Goal: Transaction & Acquisition: Obtain resource

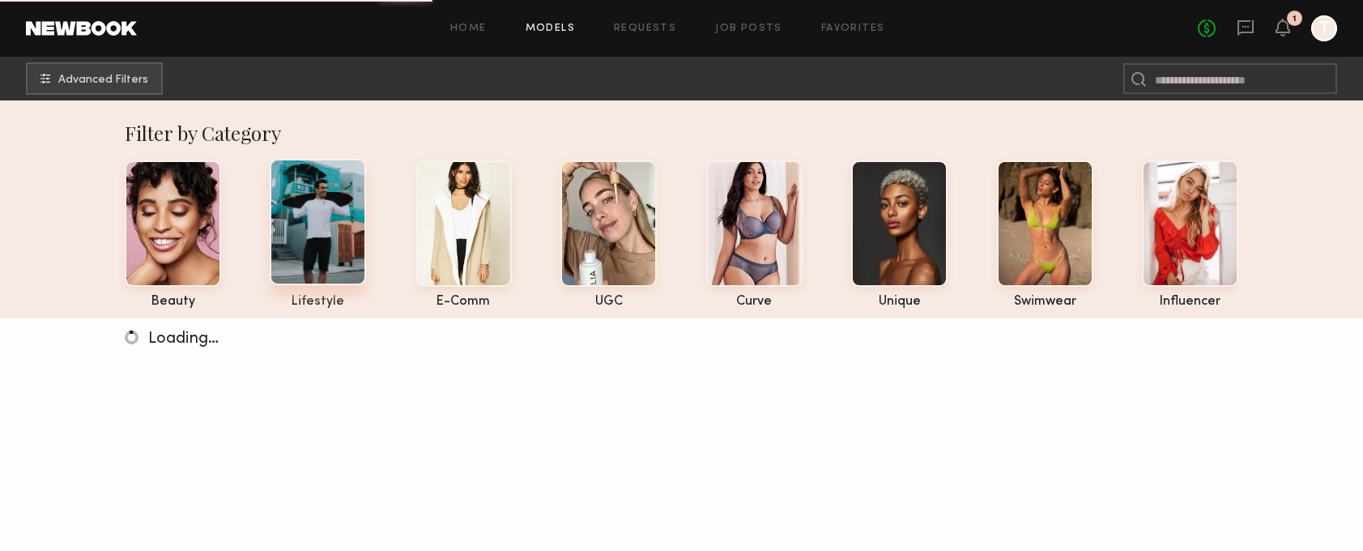
click at [350, 216] on div at bounding box center [318, 222] width 96 height 126
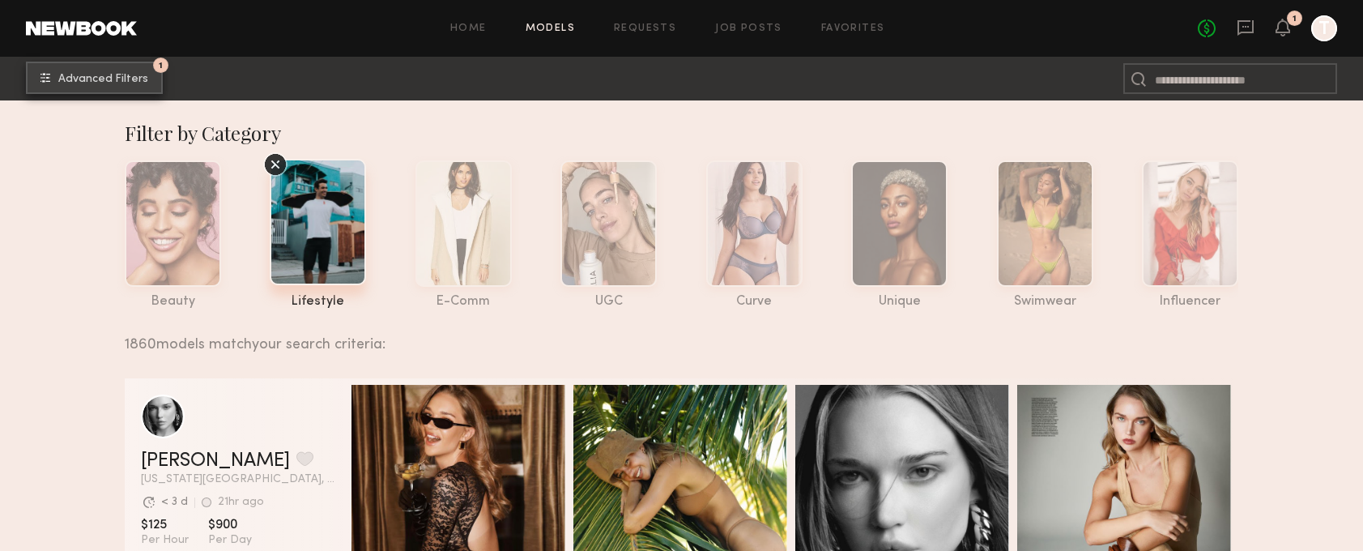
click at [101, 66] on button "1 Advanced Filters" at bounding box center [94, 78] width 137 height 32
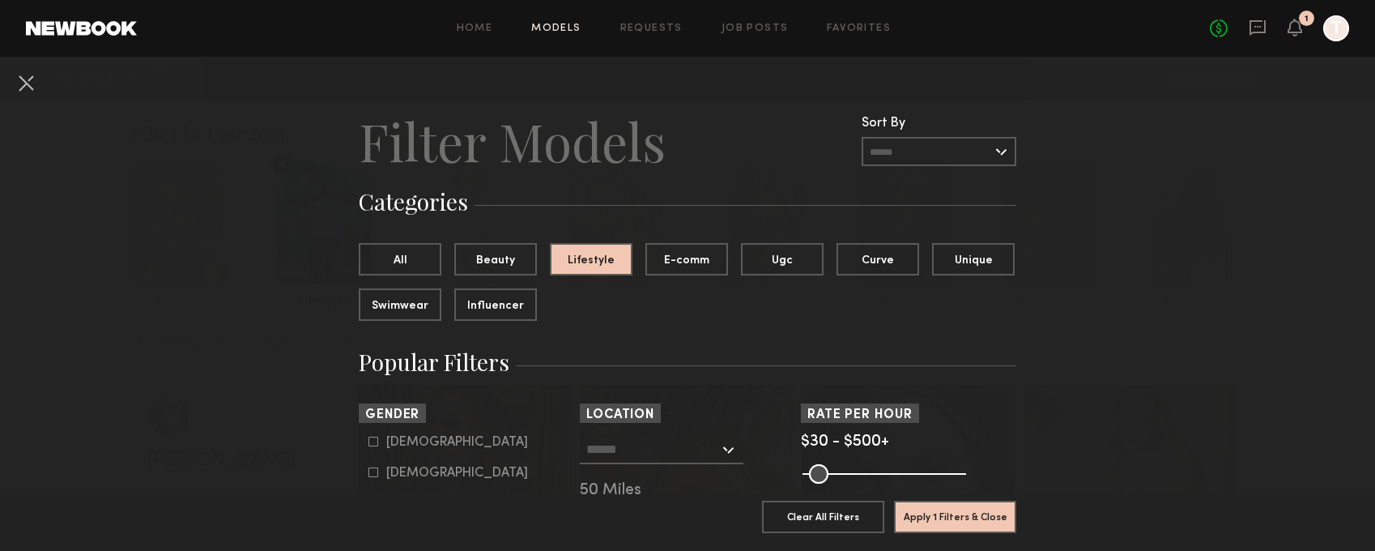
scroll to position [28, 0]
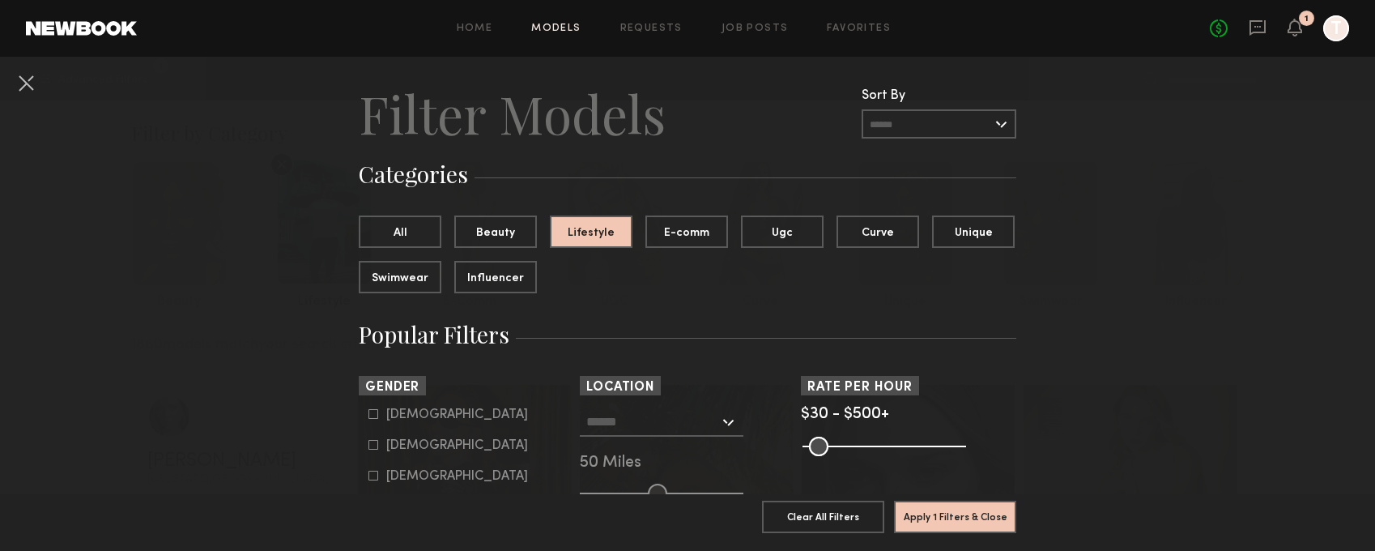
click at [718, 419] on div at bounding box center [662, 421] width 164 height 29
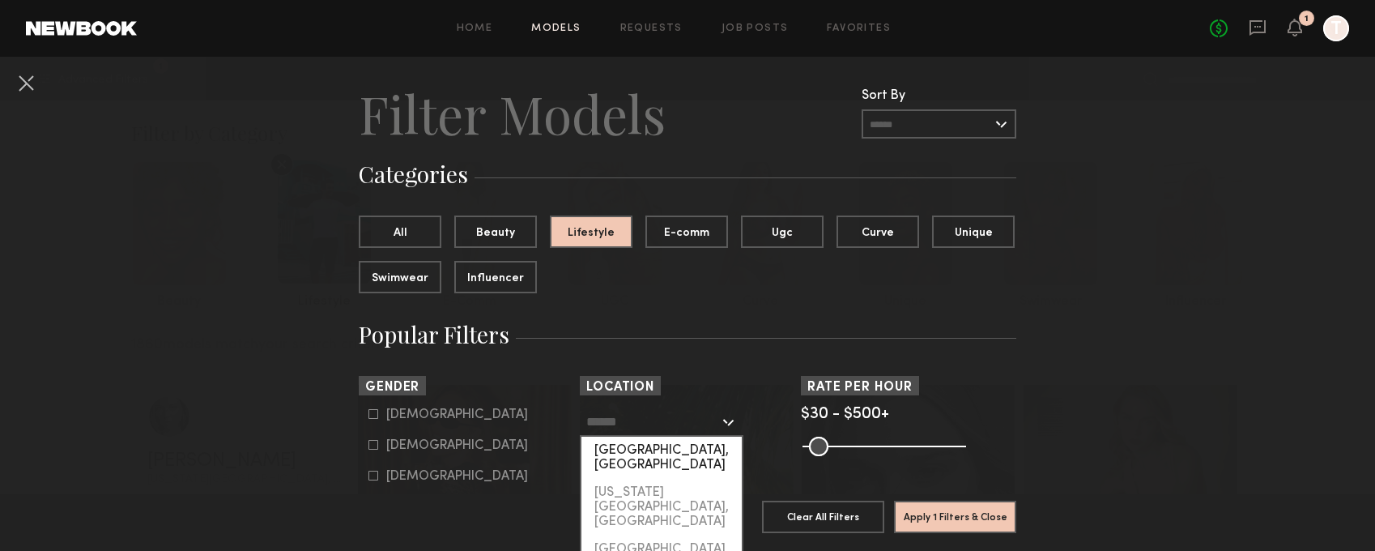
click at [675, 445] on div "[GEOGRAPHIC_DATA], [GEOGRAPHIC_DATA]" at bounding box center [661, 457] width 160 height 42
type input "**********"
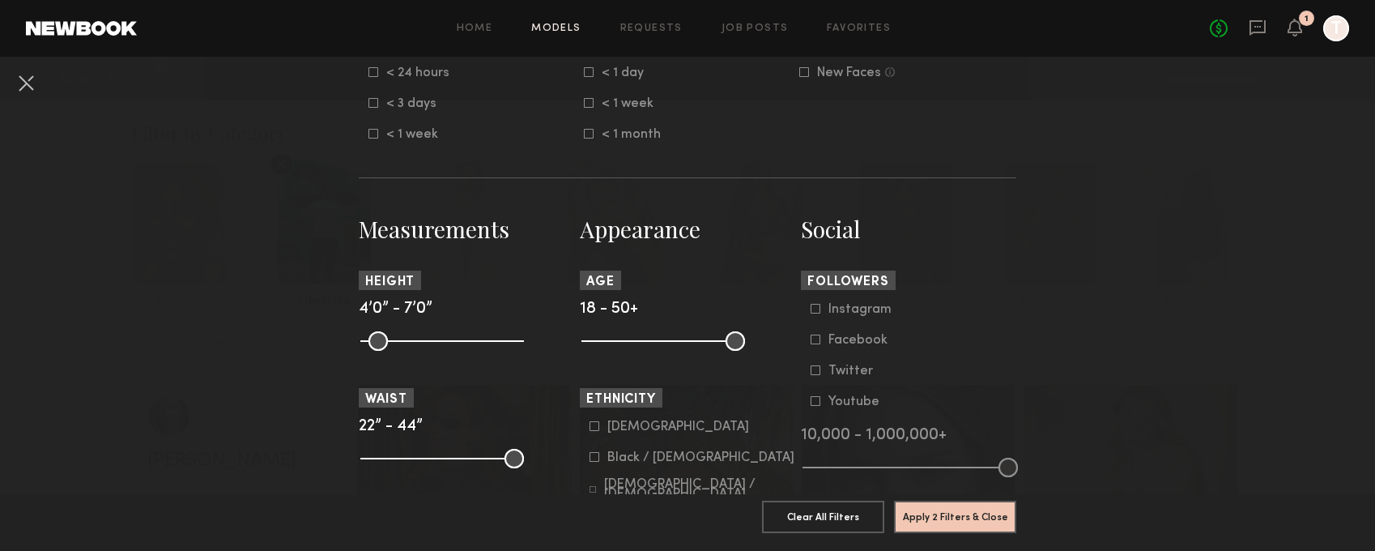
scroll to position [591, 0]
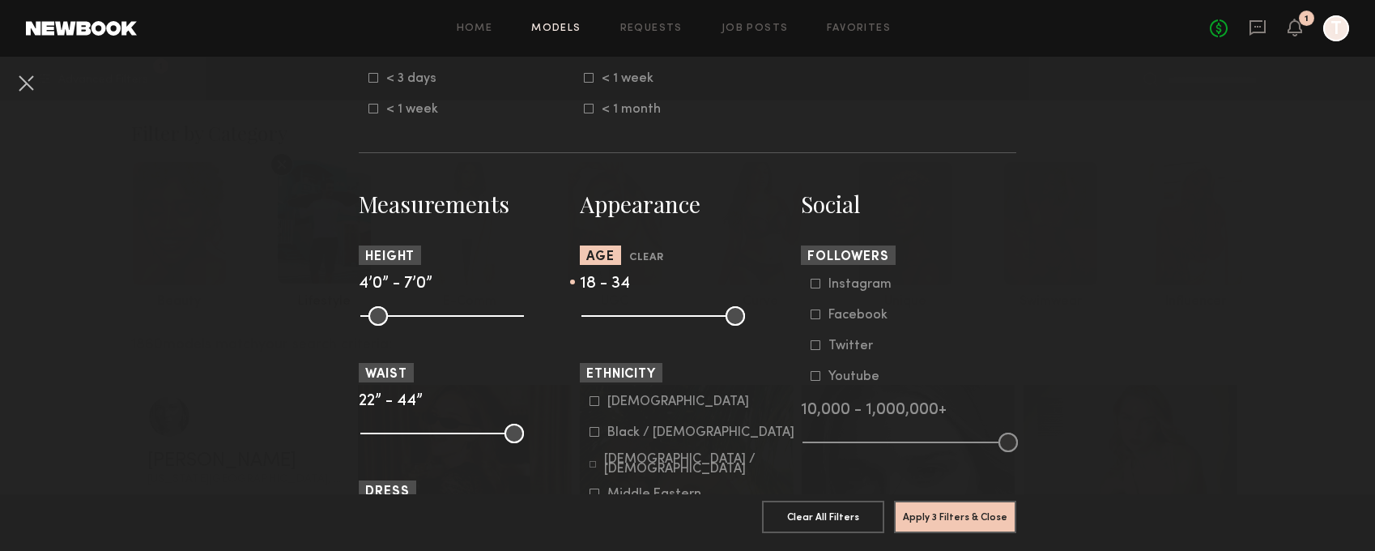
drag, startPoint x: 726, startPoint y: 316, endPoint x: 655, endPoint y: 326, distance: 71.9
type input "**"
click at [655, 326] on input "range" at bounding box center [663, 315] width 164 height 19
drag, startPoint x: 585, startPoint y: 320, endPoint x: 602, endPoint y: 323, distance: 17.3
type input "**"
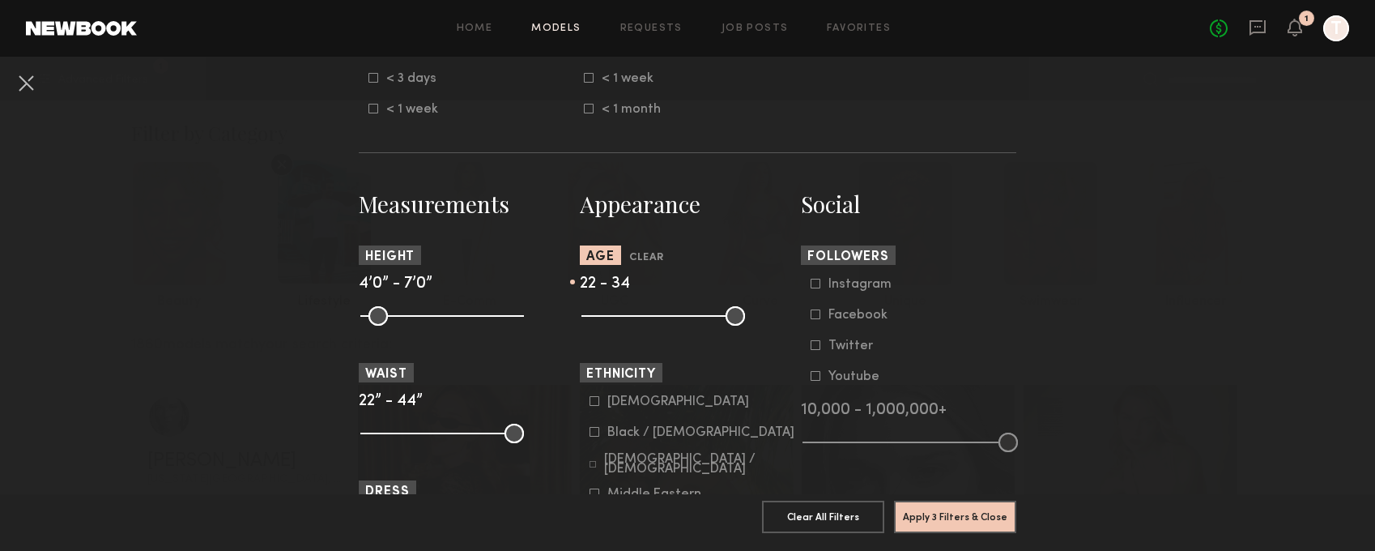
click at [602, 323] on input "range" at bounding box center [663, 315] width 164 height 19
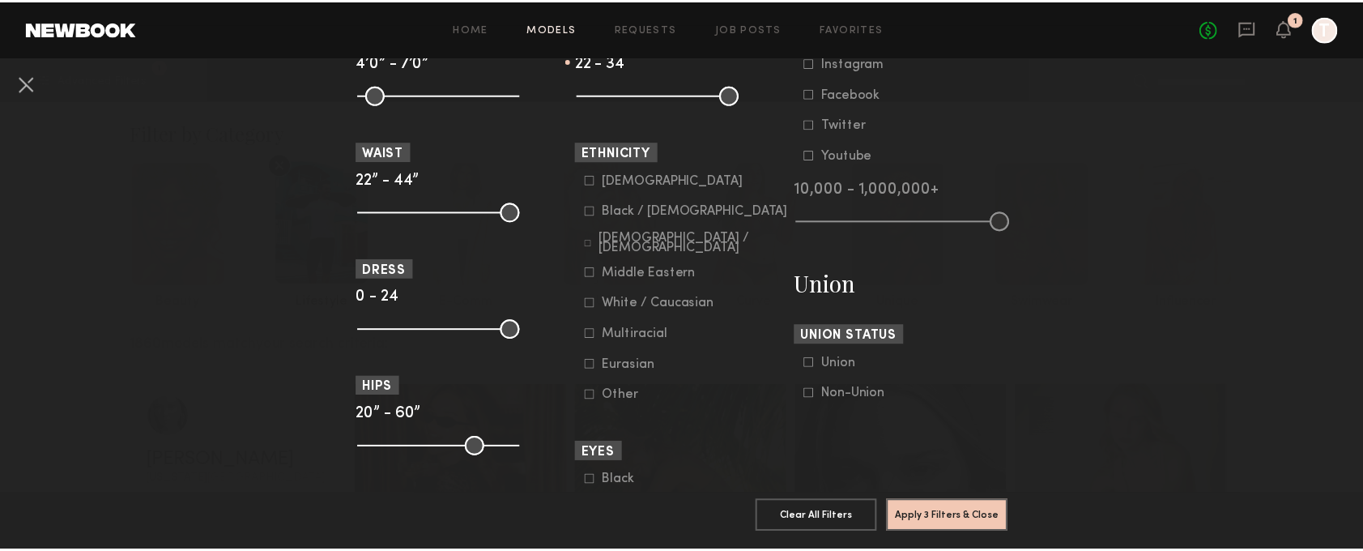
scroll to position [960, 0]
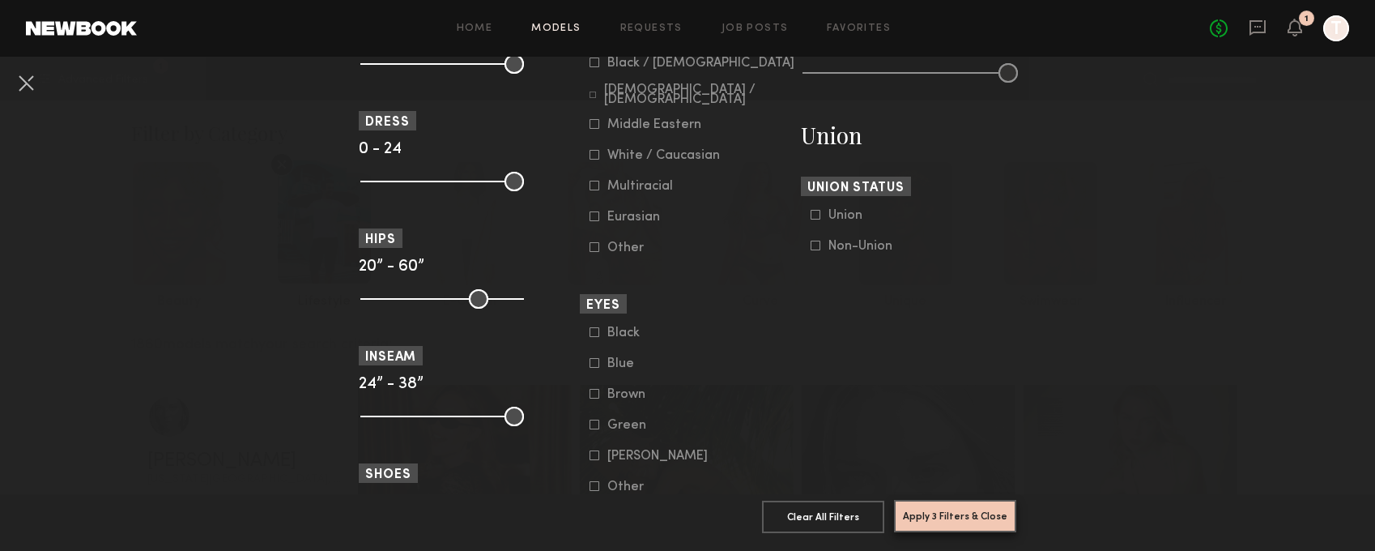
click at [943, 500] on button "Apply 3 Filters & Close" at bounding box center [955, 516] width 122 height 32
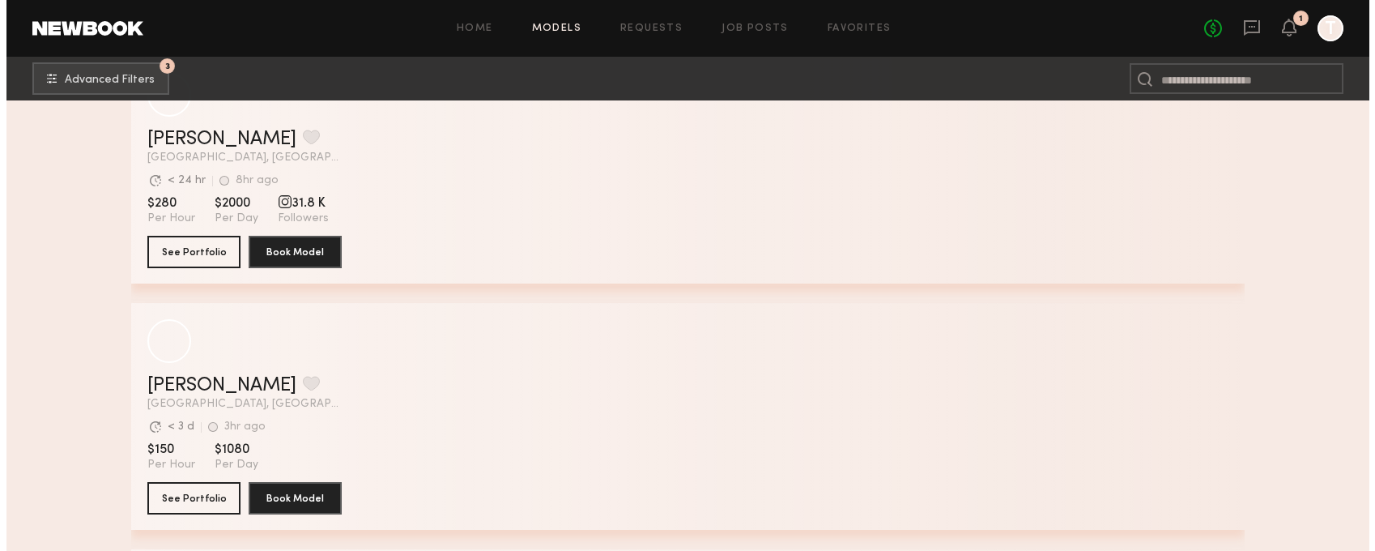
scroll to position [65199, 0]
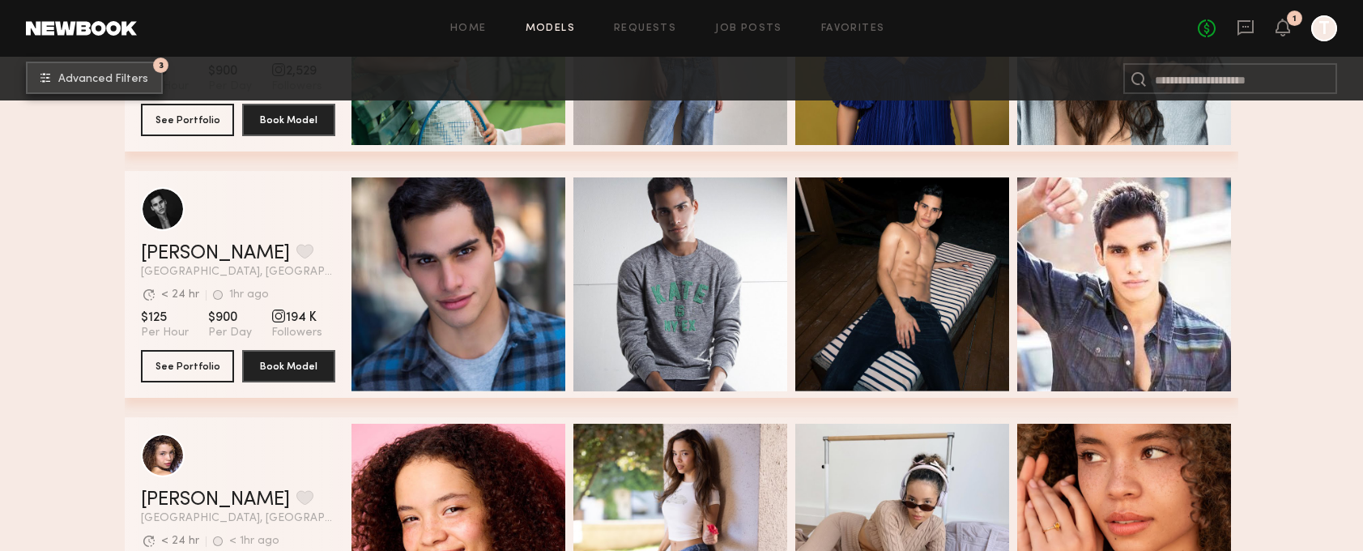
click at [104, 75] on span "Advanced Filters" at bounding box center [103, 79] width 90 height 11
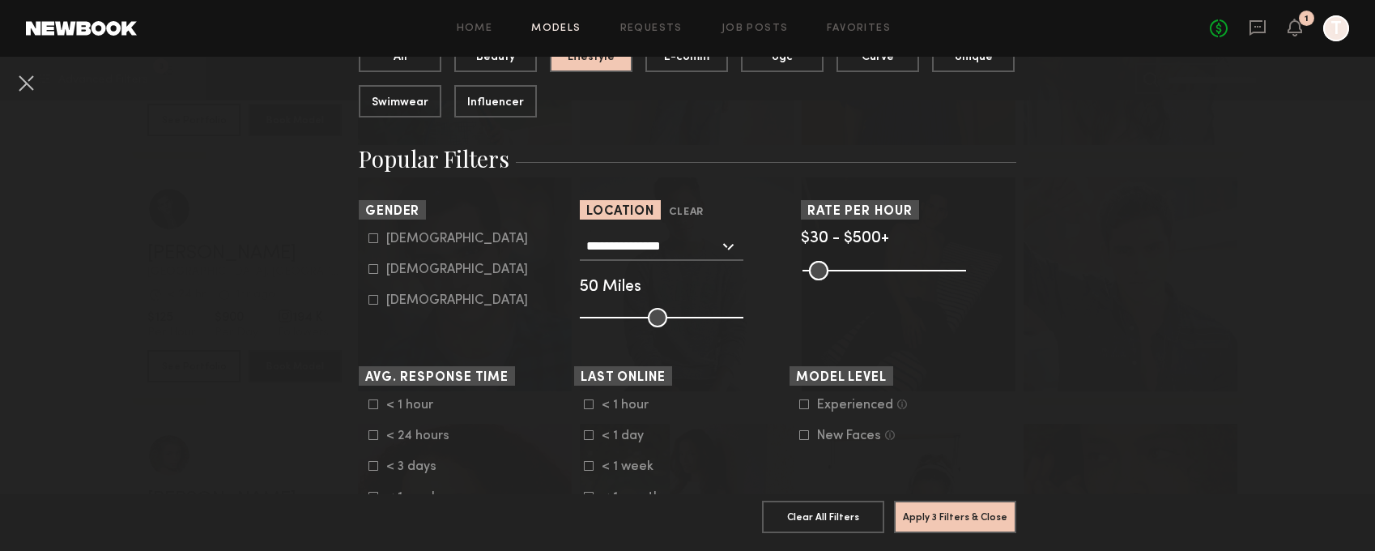
scroll to position [283, 0]
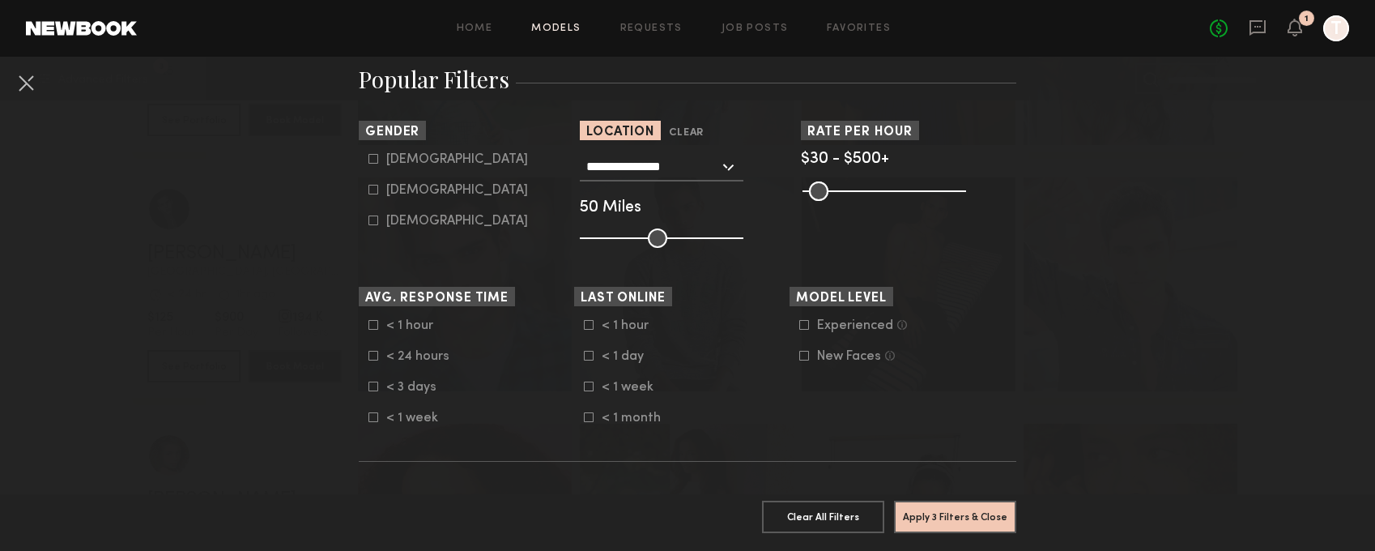
click at [393, 155] on div "Male" at bounding box center [457, 160] width 142 height 10
type input "*"
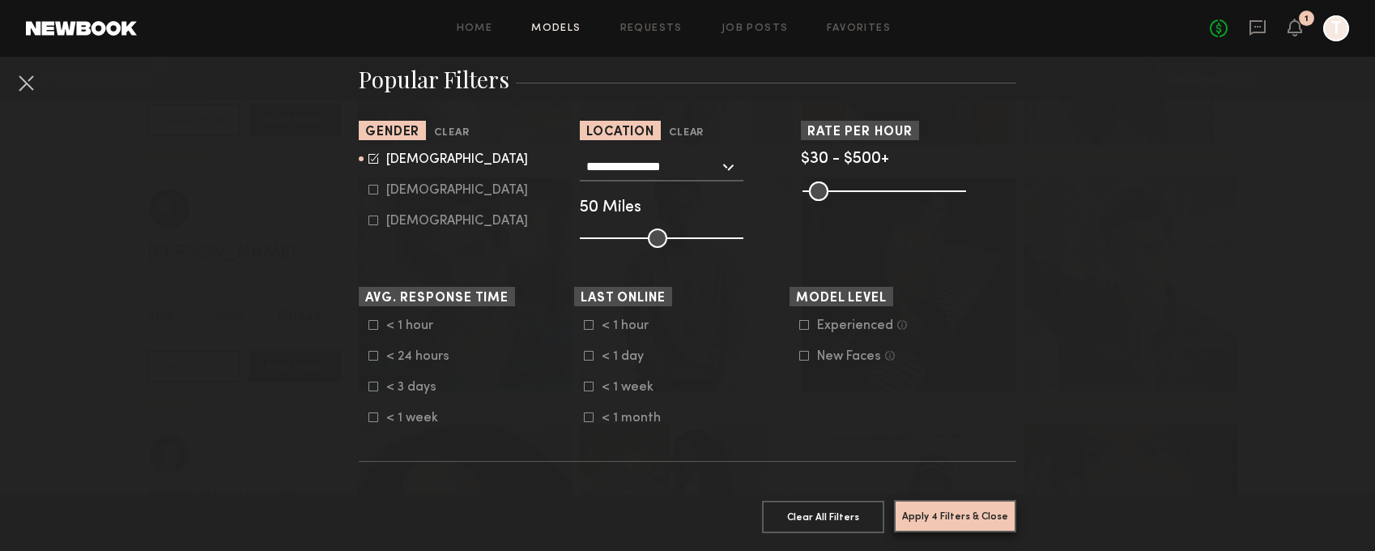
click at [967, 510] on button "Apply 4 Filters & Close" at bounding box center [955, 516] width 122 height 32
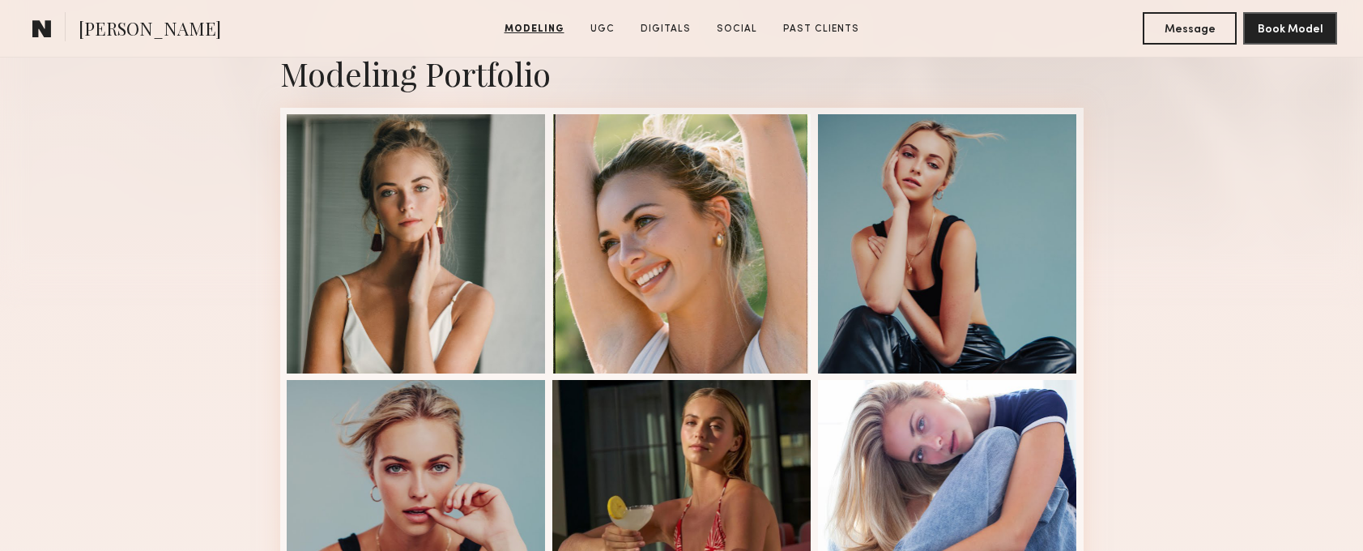
scroll to position [499, 0]
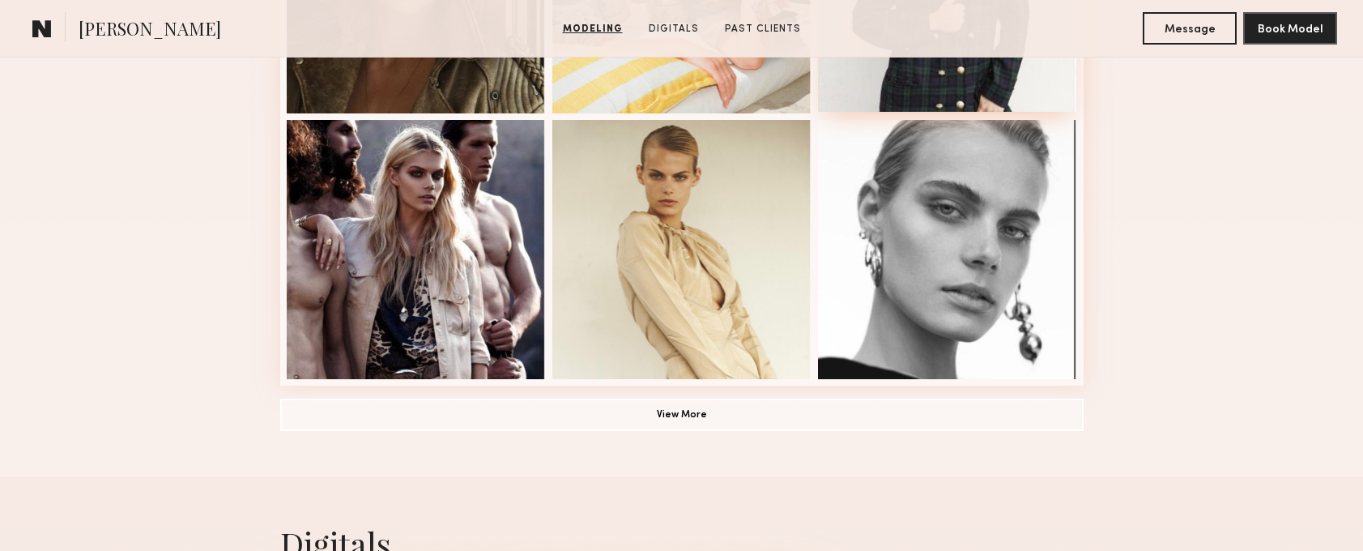
scroll to position [1174, 0]
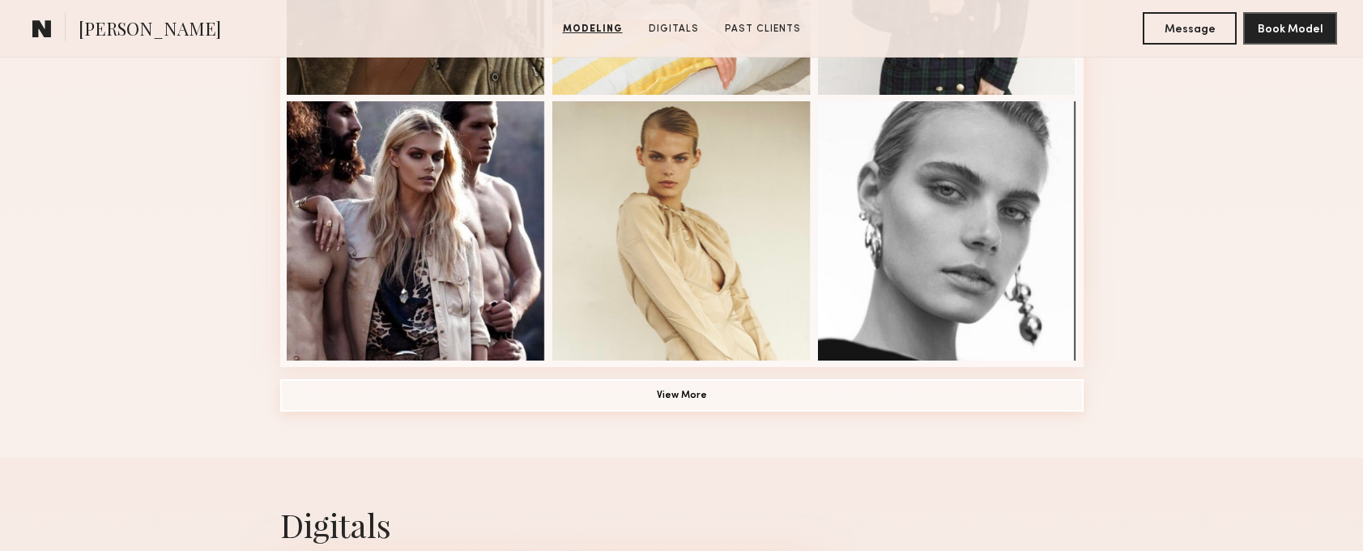
click at [650, 390] on button "View More" at bounding box center [681, 395] width 803 height 32
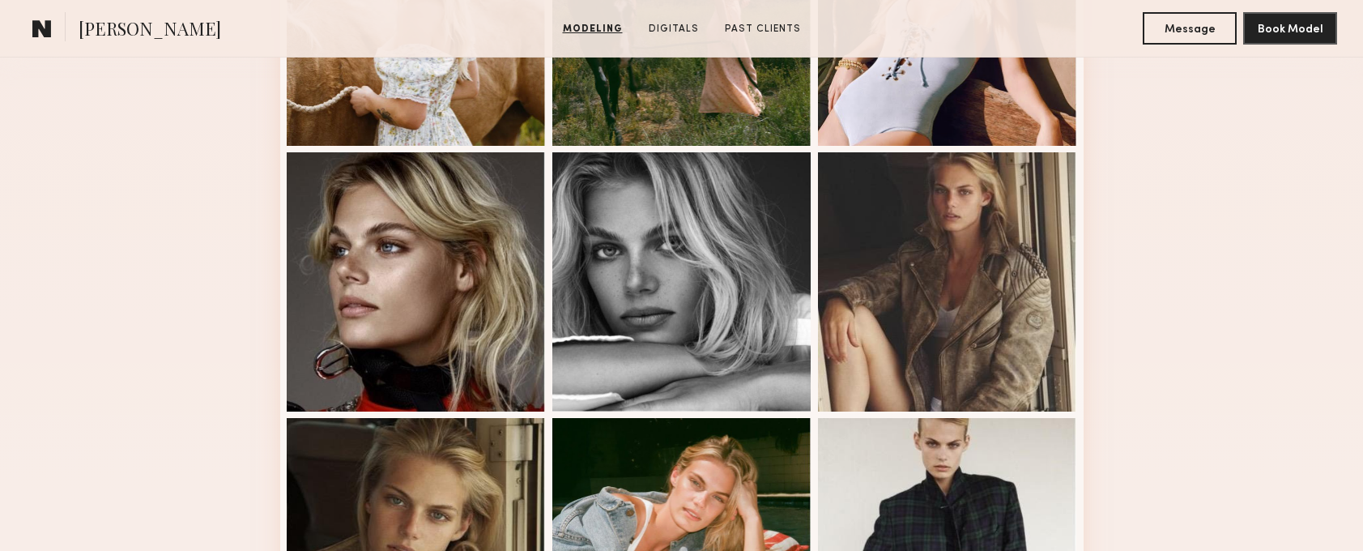
scroll to position [590, 0]
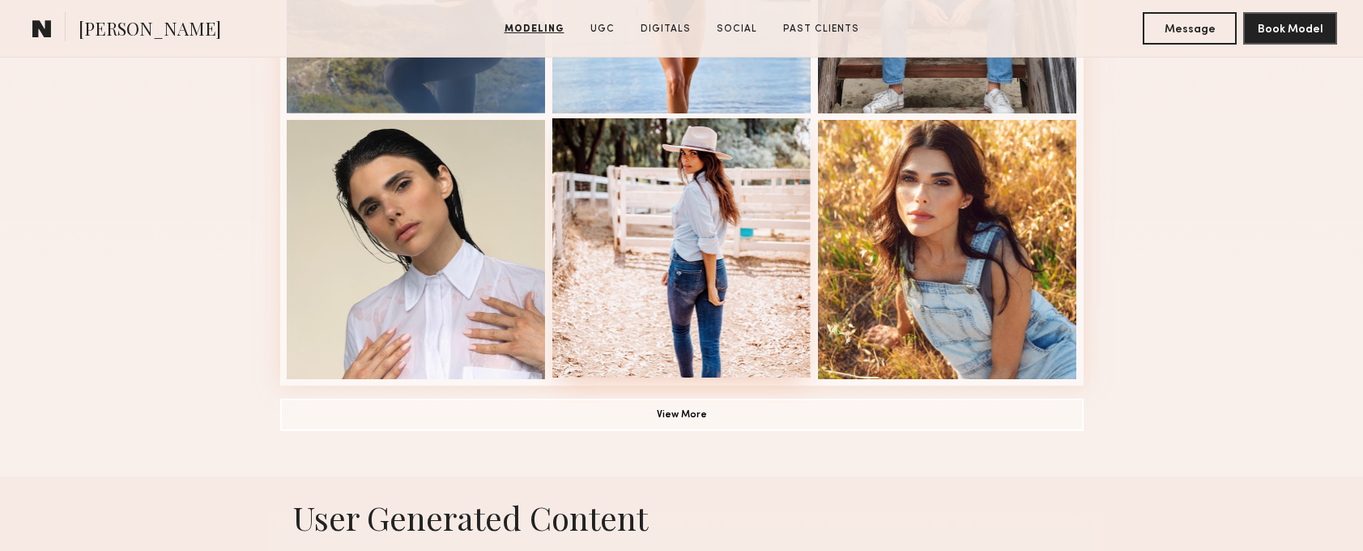
scroll to position [1155, 0]
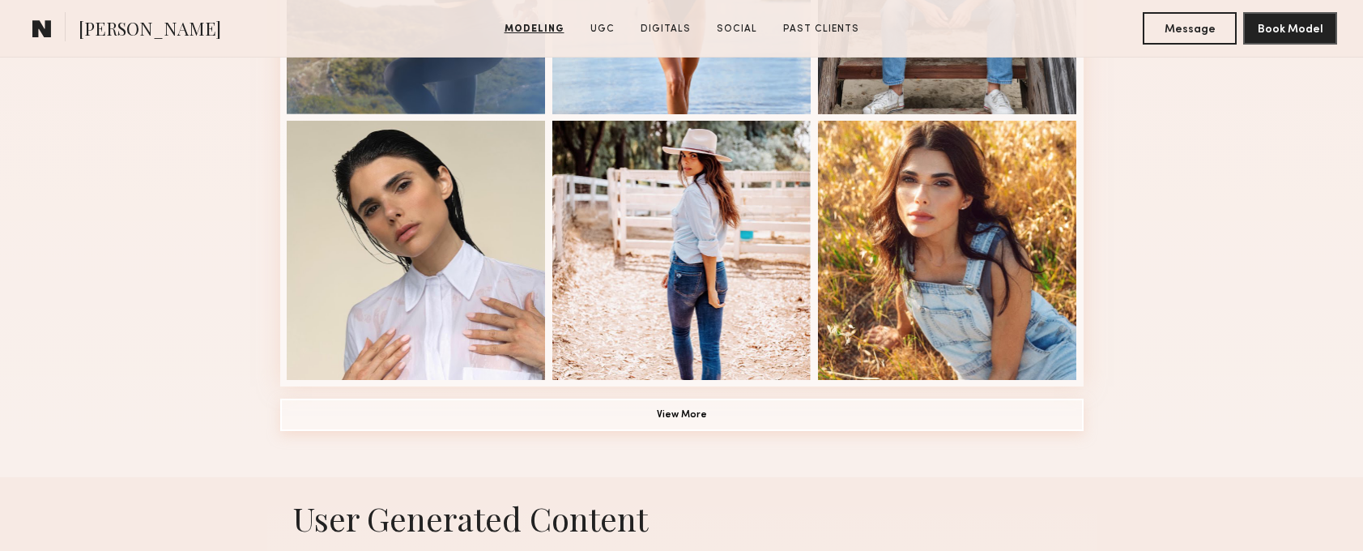
click at [726, 413] on button "View More" at bounding box center [681, 414] width 803 height 32
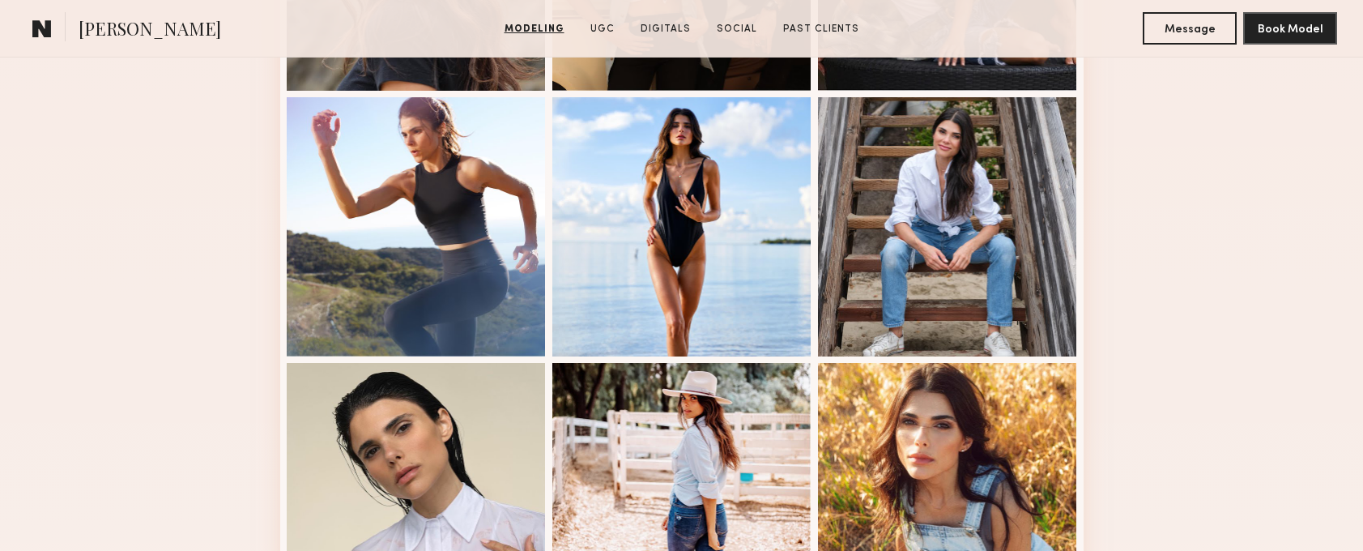
scroll to position [577, 0]
